Goal: Transaction & Acquisition: Purchase product/service

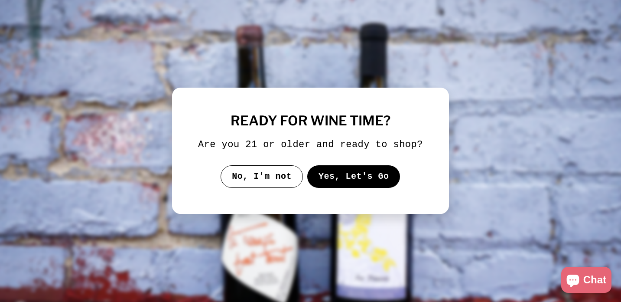
click at [355, 188] on button "Yes, Let's Go" at bounding box center [353, 176] width 93 height 23
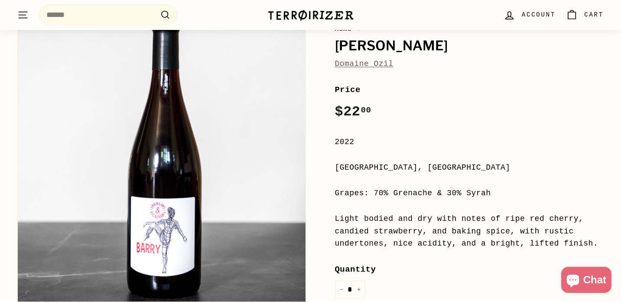
scroll to position [162, 0]
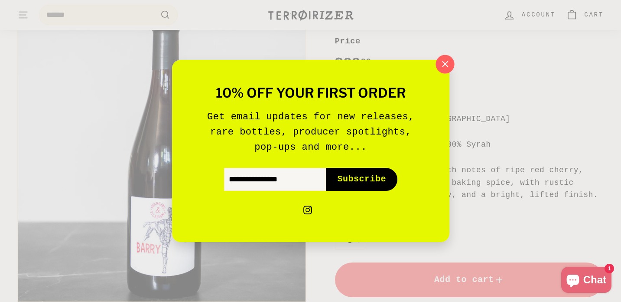
click at [444, 62] on icon "button" at bounding box center [444, 64] width 13 height 13
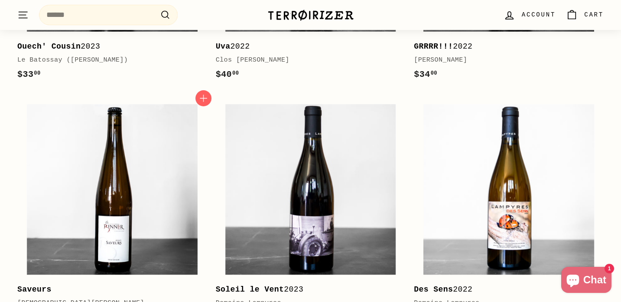
scroll to position [1249, 0]
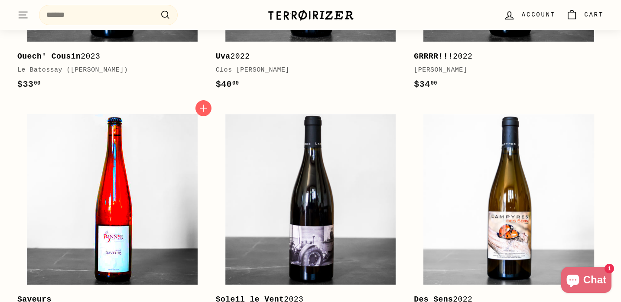
click at [106, 238] on img at bounding box center [112, 199] width 171 height 171
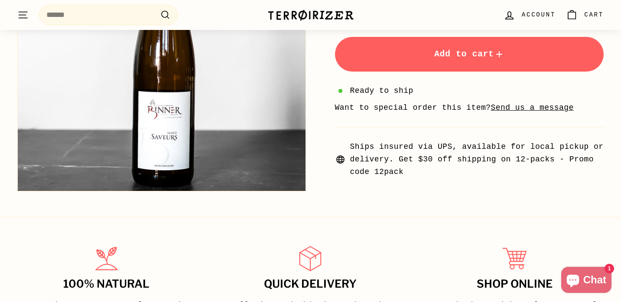
scroll to position [378, 0]
